Goal: Information Seeking & Learning: Learn about a topic

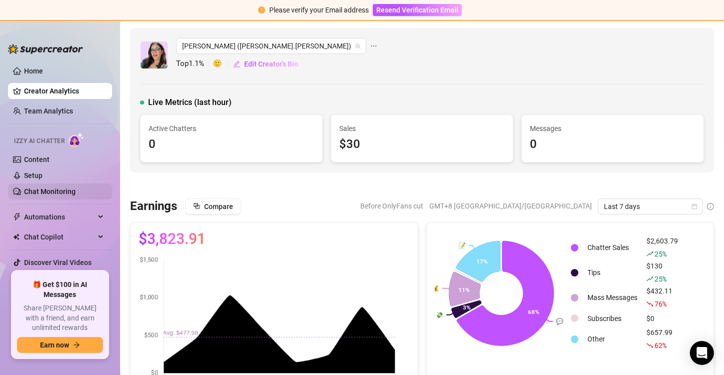
click at [55, 188] on link "Chat Monitoring" at bounding box center [50, 192] width 52 height 8
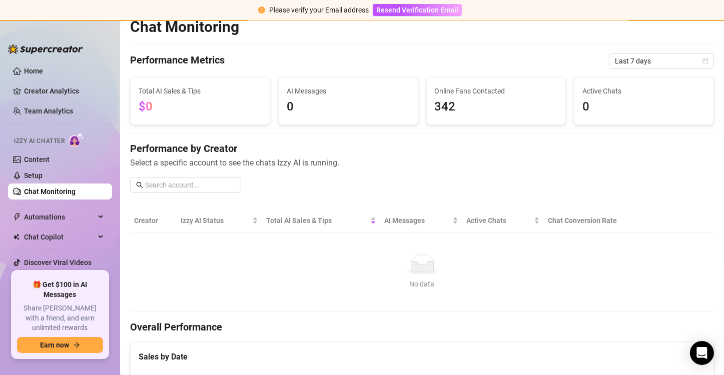
scroll to position [11, 0]
click at [73, 109] on link "Team Analytics" at bounding box center [48, 111] width 49 height 8
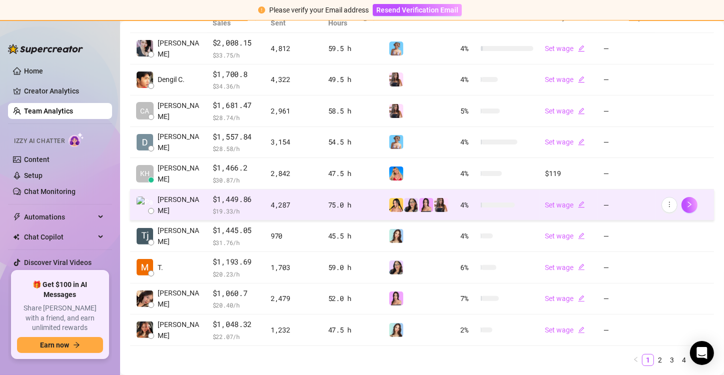
scroll to position [276, 0]
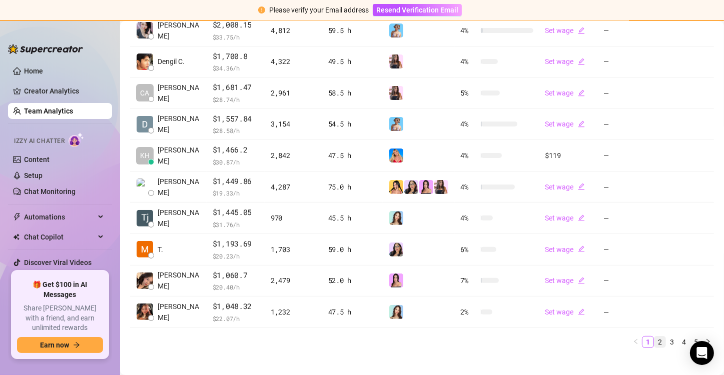
click at [655, 343] on link "2" at bounding box center [660, 342] width 11 height 11
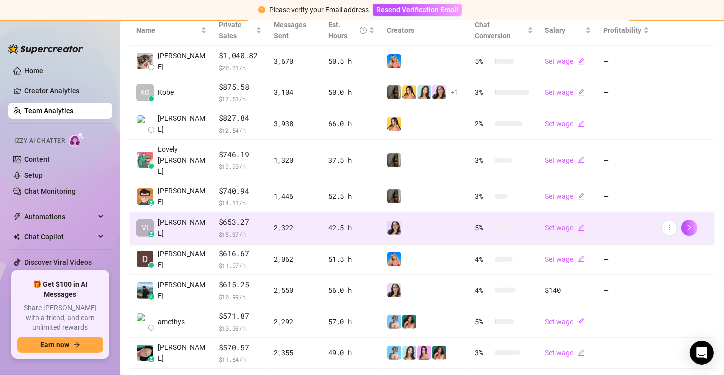
scroll to position [284, 0]
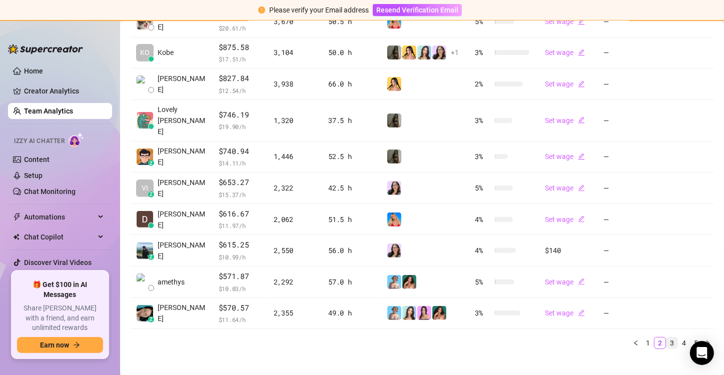
click at [667, 338] on link "3" at bounding box center [672, 343] width 11 height 11
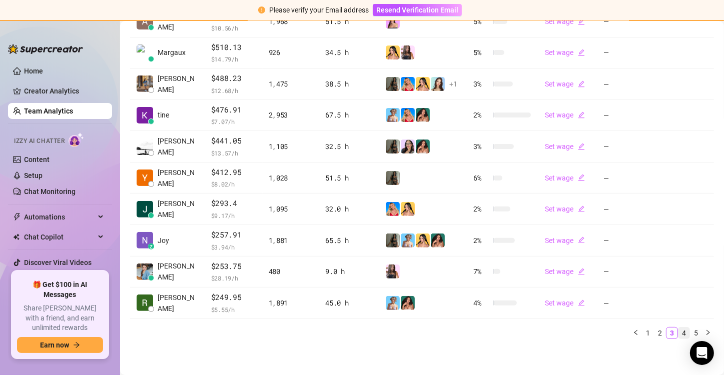
click at [679, 333] on link "4" at bounding box center [684, 333] width 11 height 11
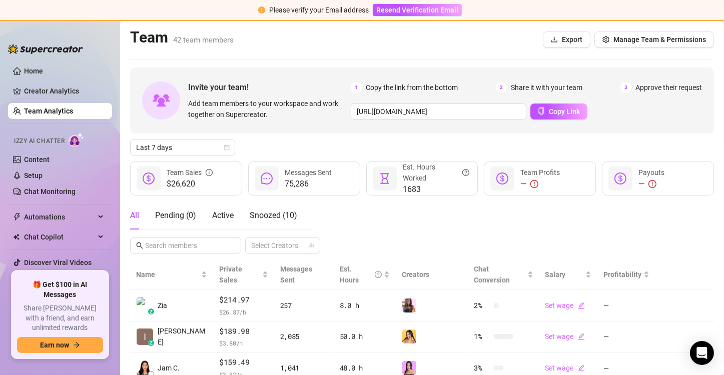
scroll to position [0, 0]
click at [186, 246] on input "text" at bounding box center [186, 245] width 82 height 11
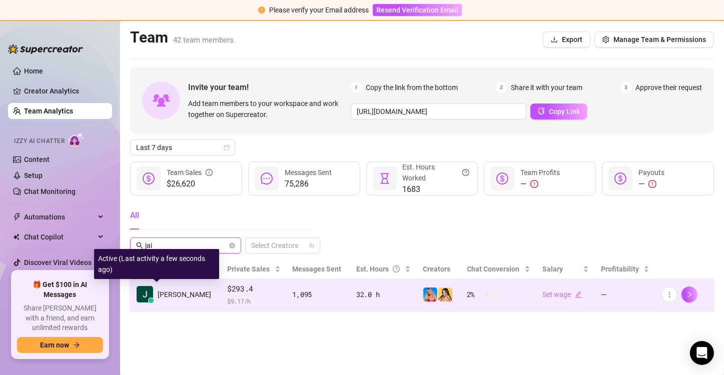
type input "jai"
click at [176, 295] on span "Jai M." at bounding box center [185, 294] width 54 height 11
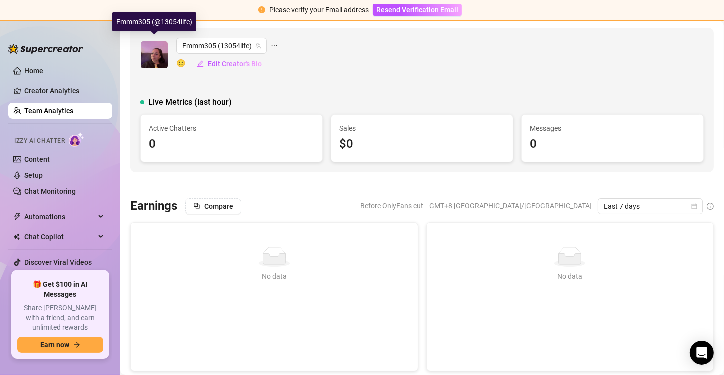
click at [157, 50] on img at bounding box center [154, 55] width 27 height 27
click at [54, 188] on link "Chat Monitoring" at bounding box center [50, 192] width 52 height 8
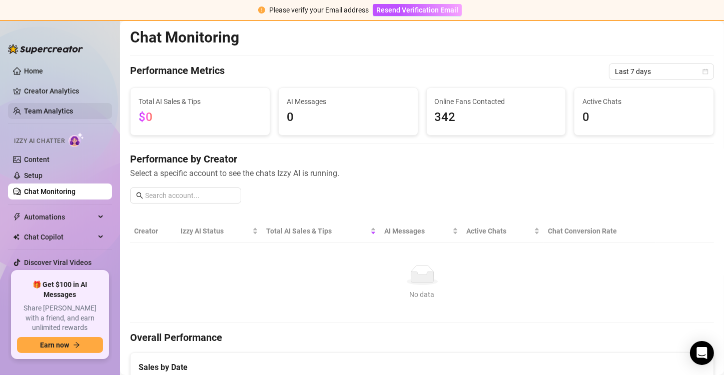
click at [68, 109] on link "Team Analytics" at bounding box center [48, 111] width 49 height 8
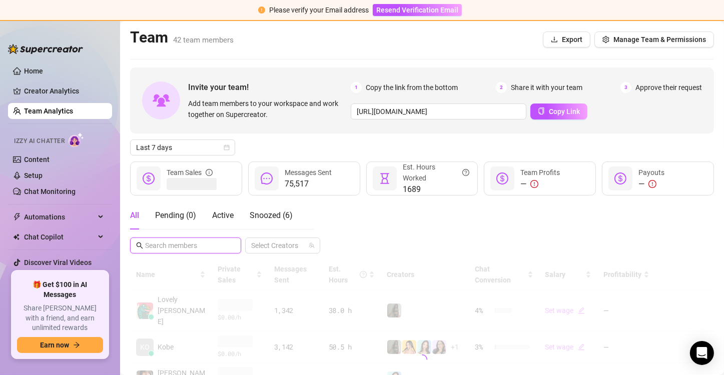
click at [187, 250] on input "text" at bounding box center [186, 245] width 82 height 11
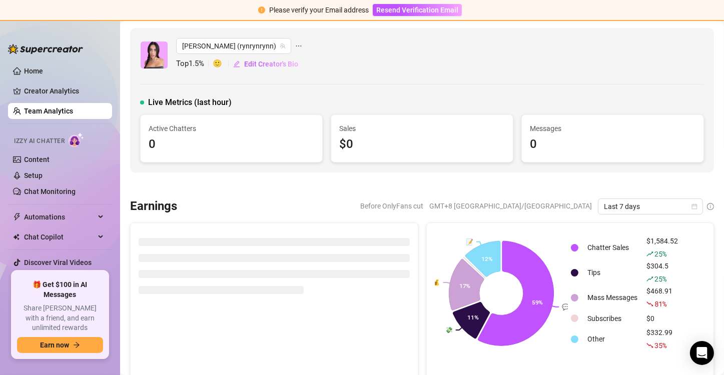
click at [73, 111] on link "Team Analytics" at bounding box center [48, 111] width 49 height 8
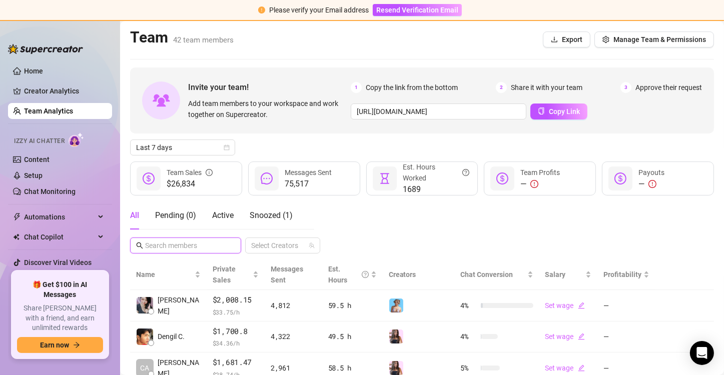
click at [170, 242] on input "text" at bounding box center [186, 245] width 82 height 11
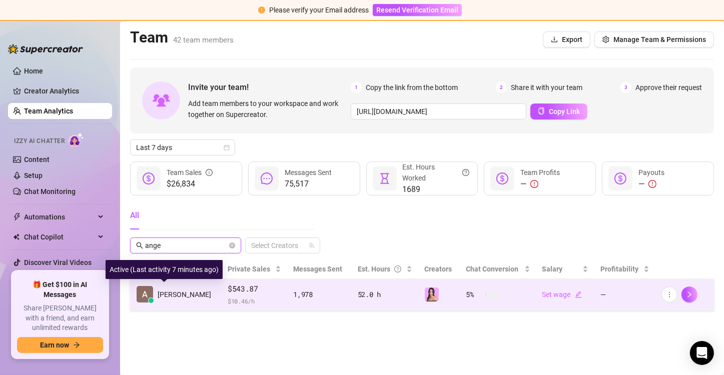
type input "ange"
click at [181, 291] on span "Angelica C." at bounding box center [185, 294] width 54 height 11
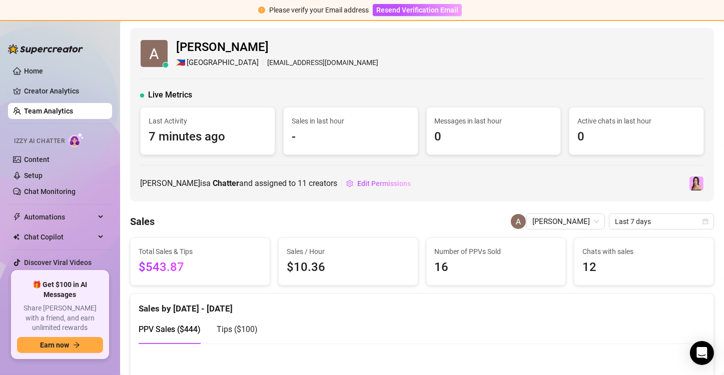
scroll to position [96, 0]
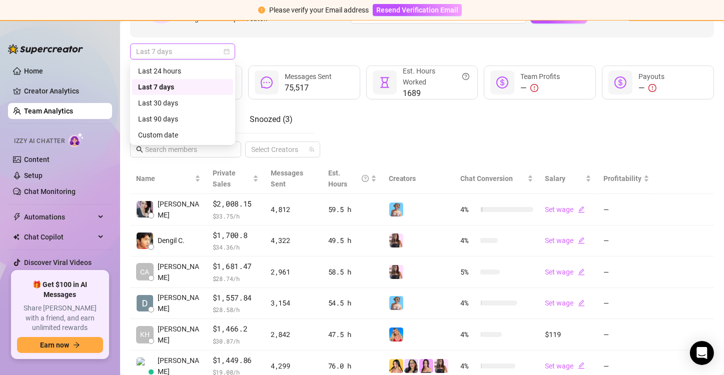
click at [181, 50] on span "Last 7 days" at bounding box center [182, 51] width 93 height 15
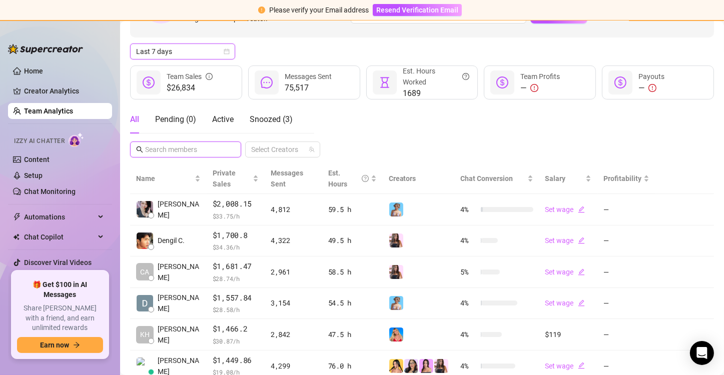
click at [189, 154] on input "text" at bounding box center [186, 149] width 82 height 11
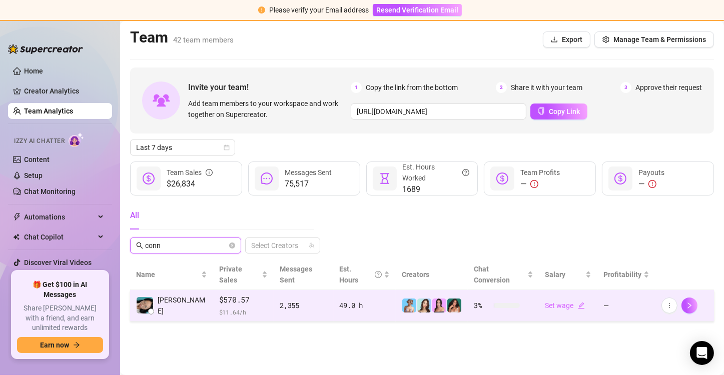
type input "conn"
click at [219, 294] on span "$570.57" at bounding box center [243, 300] width 49 height 12
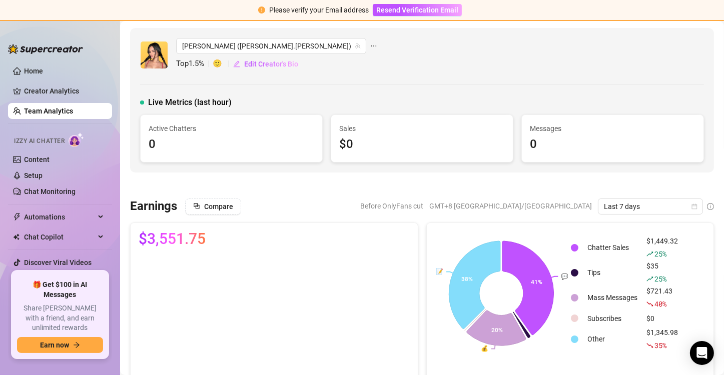
click at [68, 113] on link "Team Analytics" at bounding box center [48, 111] width 49 height 8
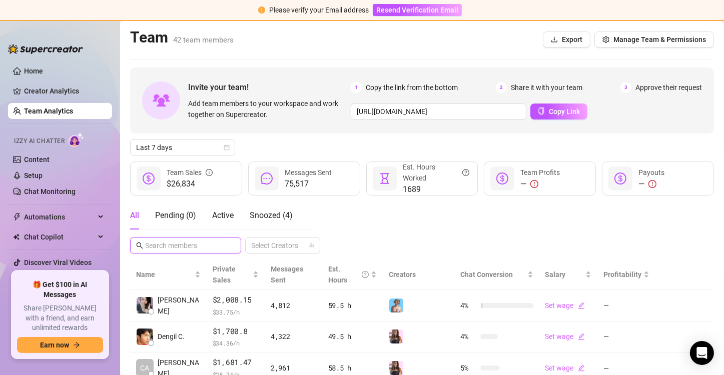
click at [168, 240] on input "text" at bounding box center [186, 245] width 82 height 11
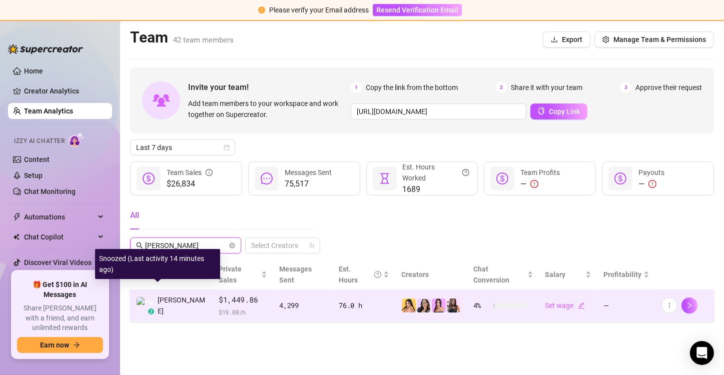
type input "paul"
click at [170, 295] on span "Paul J." at bounding box center [182, 306] width 49 height 22
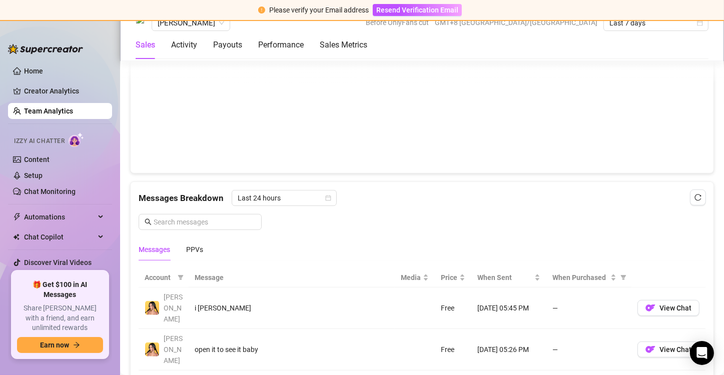
scroll to position [554, 0]
click at [194, 218] on input "text" at bounding box center [205, 221] width 102 height 11
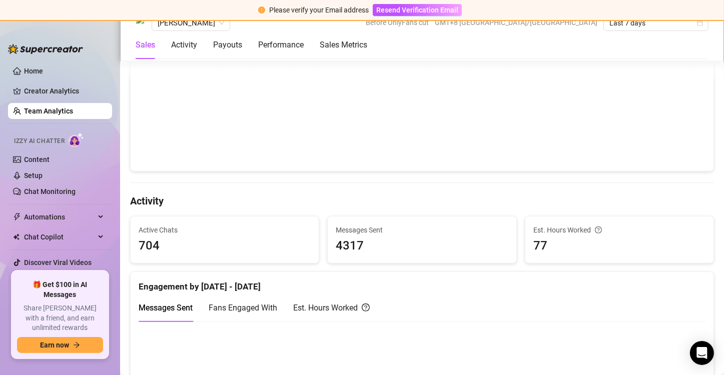
scroll to position [270, 0]
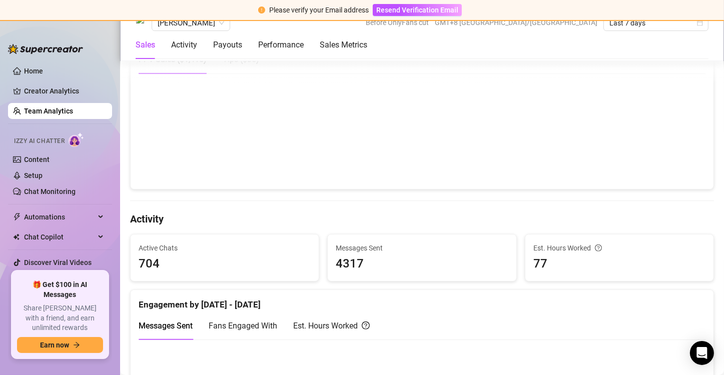
type input "joy"
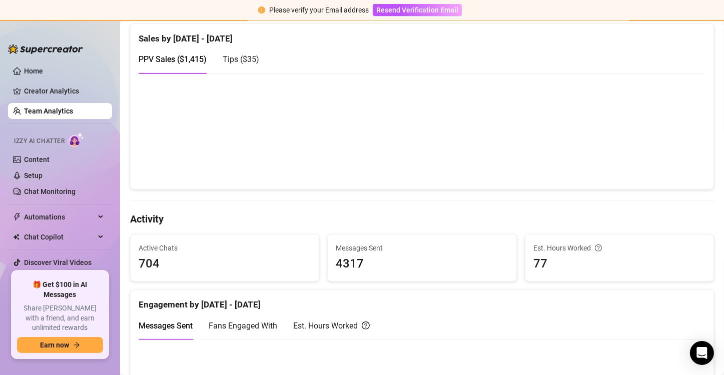
scroll to position [0, 0]
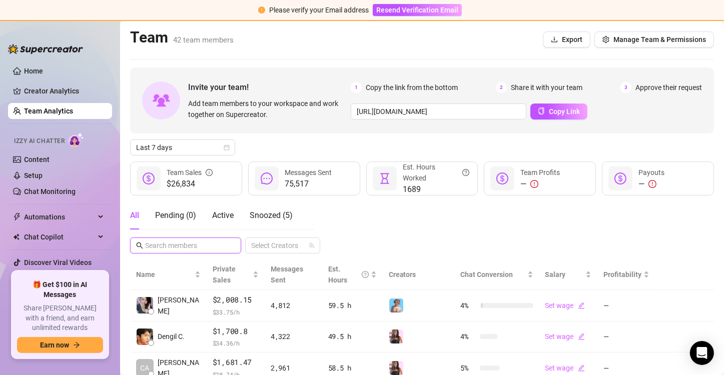
drag, startPoint x: 170, startPoint y: 238, endPoint x: 176, endPoint y: 249, distance: 12.1
click at [176, 249] on span at bounding box center [185, 246] width 111 height 16
click at [176, 249] on input "text" at bounding box center [186, 245] width 82 height 11
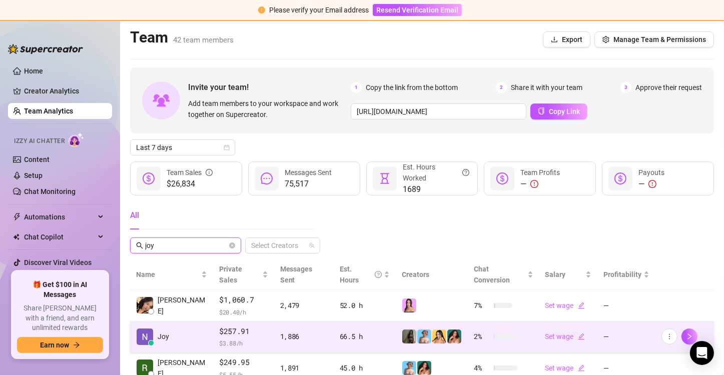
type input "joy"
click at [177, 328] on td "Joy" at bounding box center [171, 338] width 83 height 32
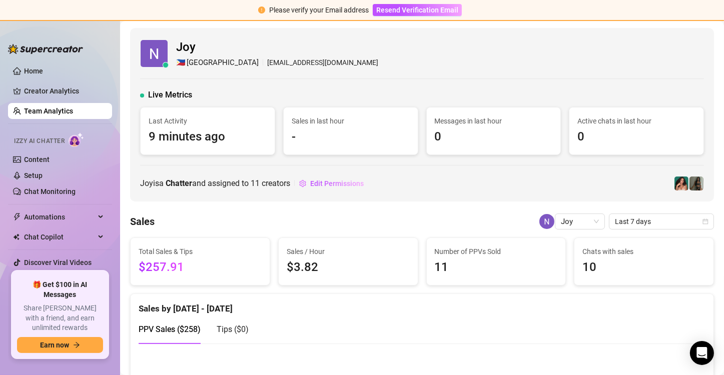
click at [53, 110] on link "Team Analytics" at bounding box center [48, 111] width 49 height 8
